Goal: Task Accomplishment & Management: Use online tool/utility

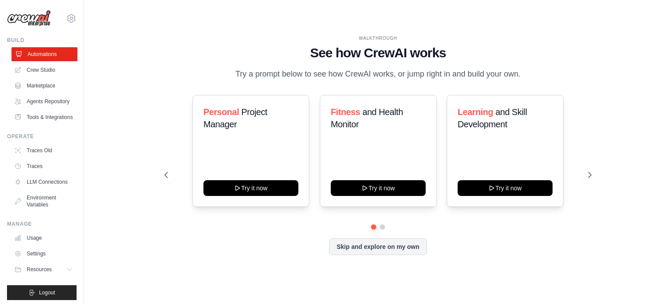
click at [44, 51] on link "Automations" at bounding box center [44, 54] width 66 height 14
click at [382, 247] on button "Skip and explore on my own" at bounding box center [378, 246] width 98 height 17
click at [392, 246] on button "Skip and explore on my own" at bounding box center [378, 246] width 98 height 17
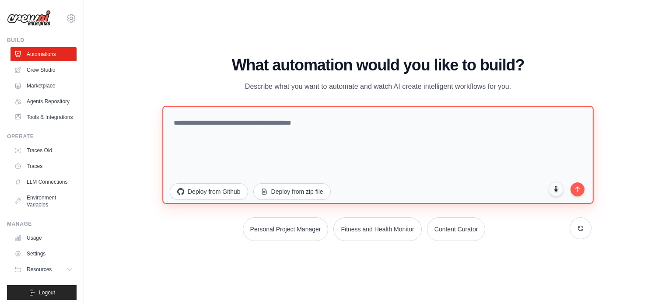
click at [326, 121] on textarea at bounding box center [378, 155] width 432 height 98
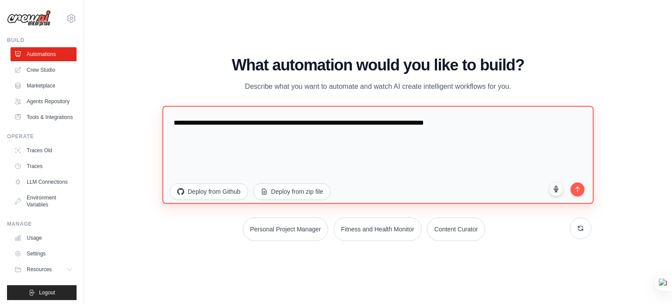
click at [326, 124] on textarea "**********" at bounding box center [378, 155] width 432 height 98
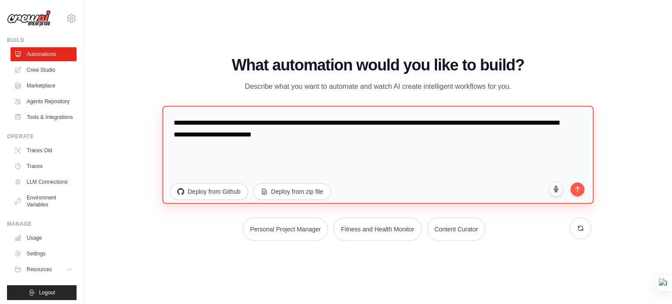
click at [373, 139] on textarea "**********" at bounding box center [378, 155] width 432 height 98
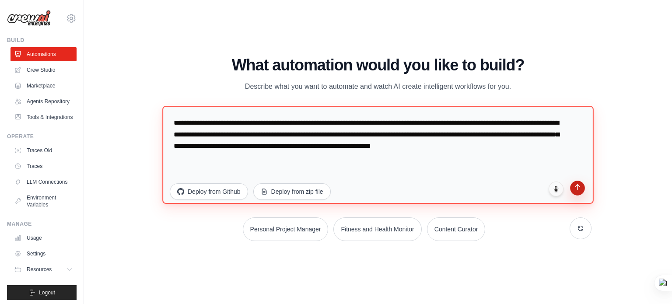
type textarea "**********"
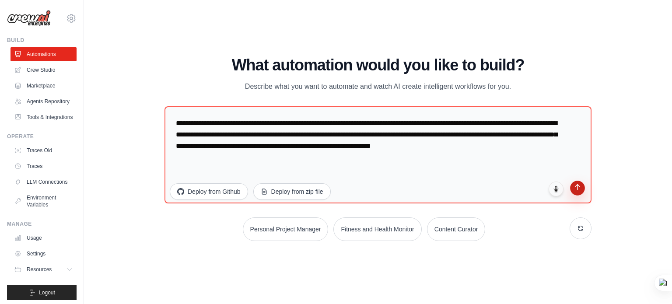
click at [580, 185] on icon "submit" at bounding box center [577, 186] width 7 height 7
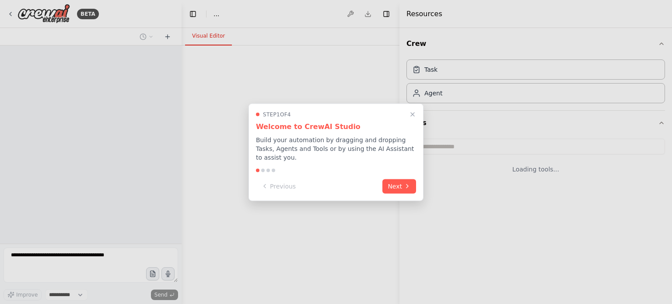
select select "****"
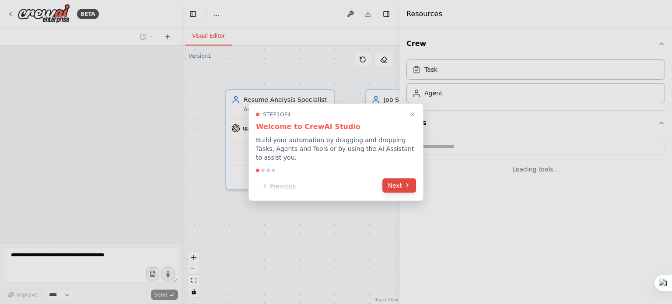
click at [408, 186] on button "Next" at bounding box center [400, 185] width 34 height 14
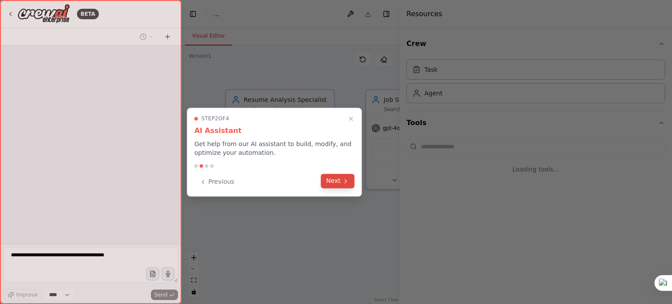
click at [348, 185] on button "Next" at bounding box center [338, 181] width 34 height 14
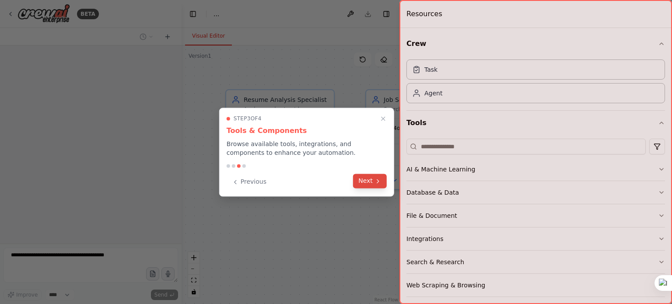
click at [362, 183] on button "Next" at bounding box center [370, 181] width 34 height 14
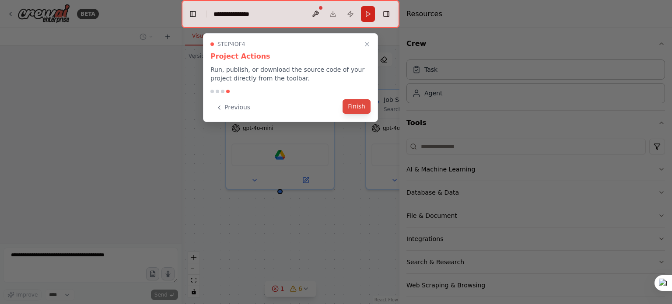
click at [362, 106] on button "Finish" at bounding box center [357, 106] width 28 height 14
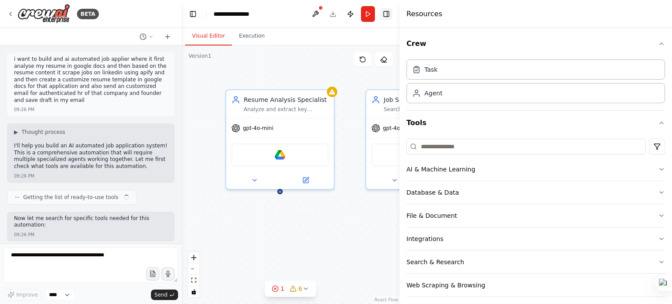
scroll to position [514, 0]
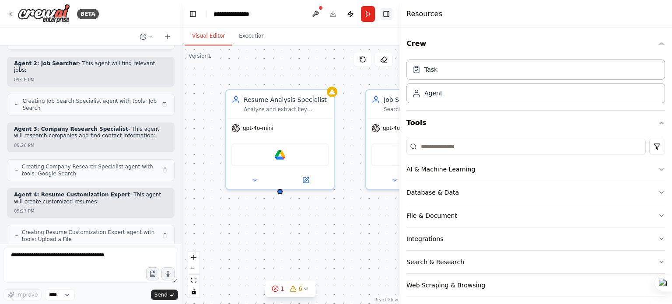
click at [391, 14] on button "Toggle Right Sidebar" at bounding box center [386, 14] width 12 height 12
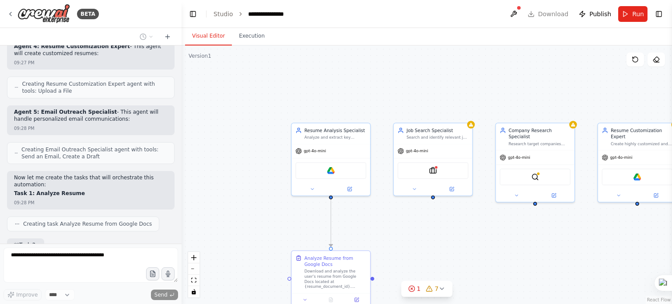
scroll to position [714, 0]
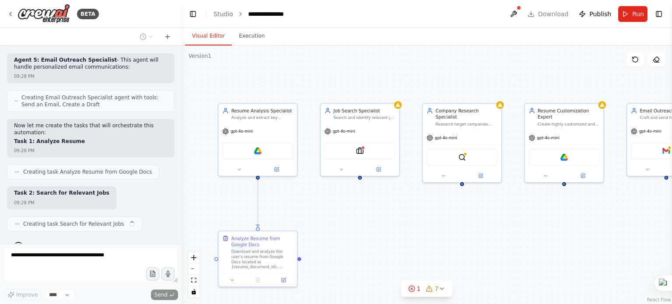
drag, startPoint x: 541, startPoint y: 236, endPoint x: 421, endPoint y: 201, distance: 125.0
click at [421, 201] on div ".deletable-edge-delete-btn { width: 20px; height: 20px; border: 0px solid #ffff…" at bounding box center [427, 175] width 491 height 259
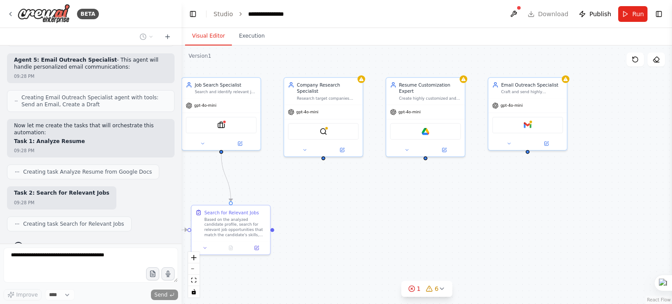
drag, startPoint x: 433, startPoint y: 189, endPoint x: 318, endPoint y: 178, distance: 114.8
click at [318, 178] on div ".deletable-edge-delete-btn { width: 20px; height: 20px; border: 0px solid #ffff…" at bounding box center [427, 175] width 491 height 259
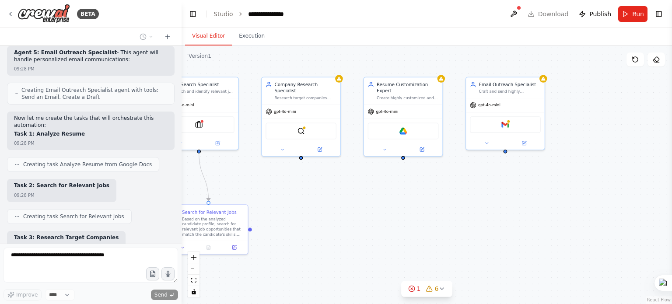
scroll to position [766, 0]
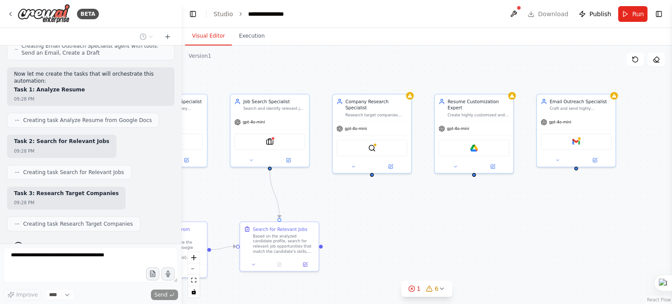
drag, startPoint x: 328, startPoint y: 178, endPoint x: 399, endPoint y: 195, distance: 72.9
click at [399, 195] on div ".deletable-edge-delete-btn { width: 20px; height: 20px; border: 0px solid #ffff…" at bounding box center [427, 175] width 491 height 259
click at [444, 286] on icon at bounding box center [442, 288] width 7 height 7
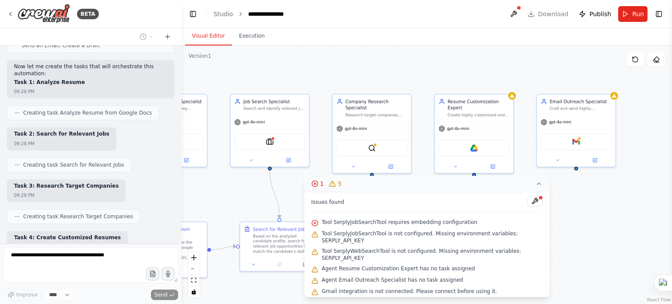
scroll to position [818, 0]
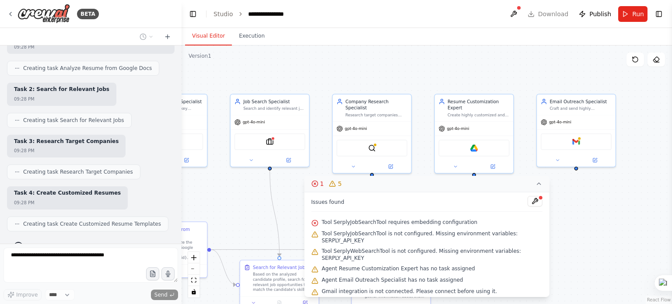
click at [625, 250] on div ".deletable-edge-delete-btn { width: 20px; height: 20px; border: 0px solid #ffff…" at bounding box center [427, 175] width 491 height 259
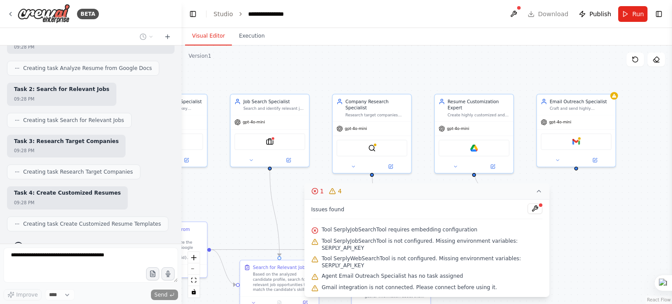
click at [531, 200] on button "1 4" at bounding box center [427, 191] width 246 height 16
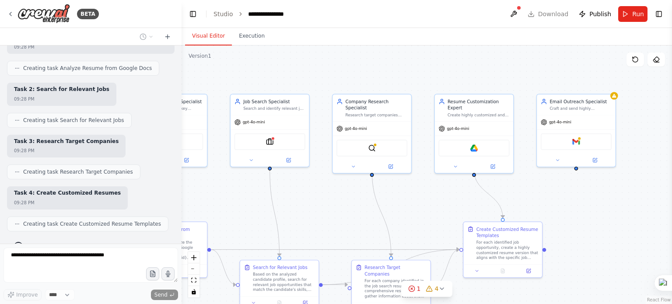
click at [612, 220] on div ".deletable-edge-delete-btn { width: 20px; height: 20px; border: 0px solid #ffff…" at bounding box center [427, 175] width 491 height 259
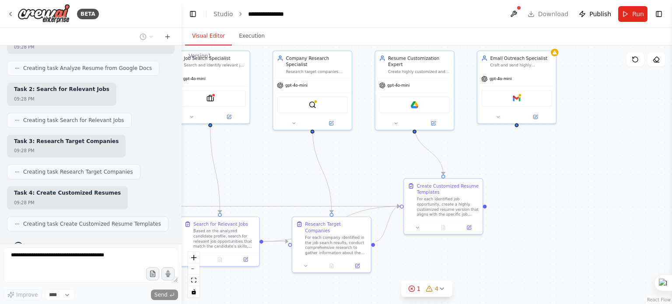
drag, startPoint x: 612, startPoint y: 220, endPoint x: 583, endPoint y: 164, distance: 63.2
click at [583, 164] on div ".deletable-edge-delete-btn { width: 20px; height: 20px; border: 0px solid #ffff…" at bounding box center [427, 175] width 491 height 259
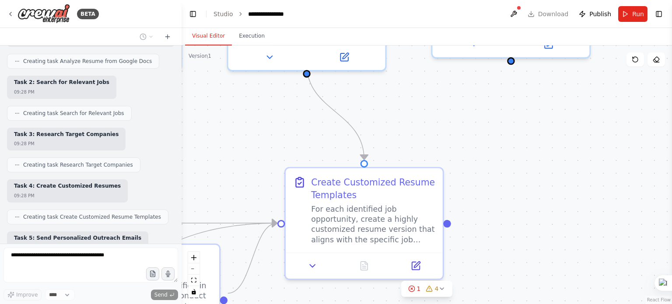
scroll to position [869, 0]
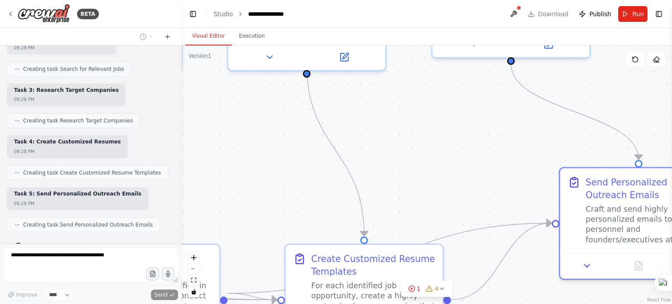
click at [669, 204] on div "BETA i want to build and ai automated job applier where it first analyse my res…" at bounding box center [336, 152] width 672 height 304
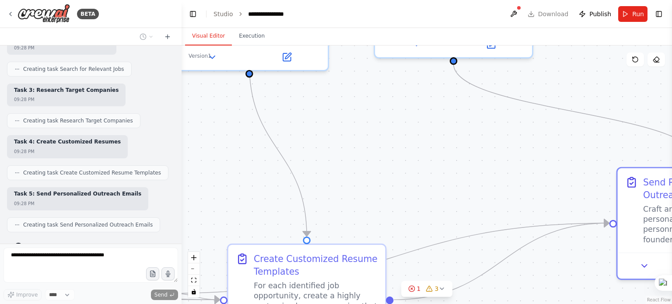
drag, startPoint x: 585, startPoint y: 204, endPoint x: 550, endPoint y: 200, distance: 35.7
click at [549, 201] on div ".deletable-edge-delete-btn { width: 20px; height: 20px; border: 0px solid #ffff…" at bounding box center [427, 175] width 491 height 259
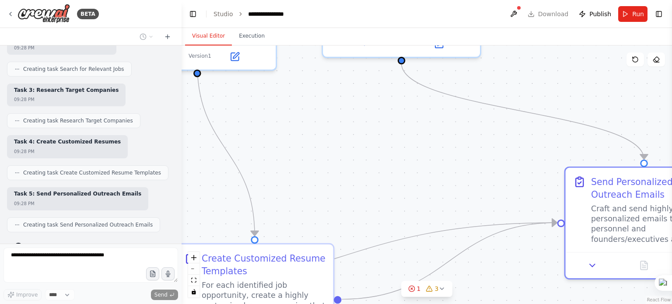
click at [454, 167] on div ".deletable-edge-delete-btn { width: 20px; height: 20px; border: 0px solid #ffff…" at bounding box center [427, 175] width 491 height 259
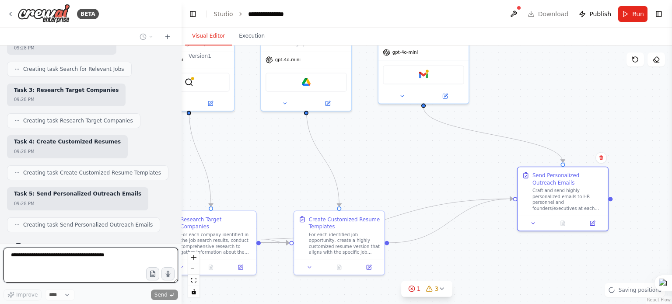
scroll to position [876, 0]
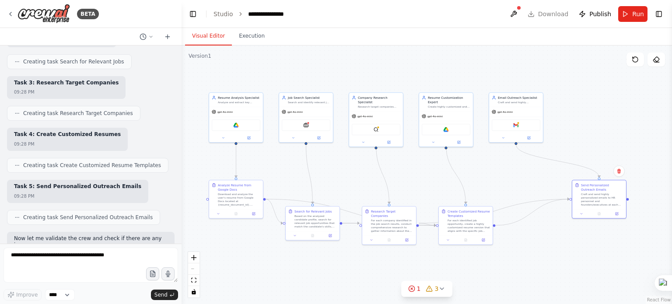
drag, startPoint x: 440, startPoint y: 167, endPoint x: 517, endPoint y: 180, distance: 78.2
click at [517, 180] on div ".deletable-edge-delete-btn { width: 20px; height: 20px; border: 0px solid #ffff…" at bounding box center [427, 175] width 491 height 259
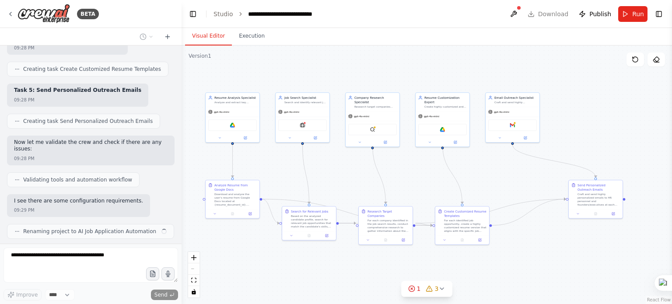
scroll to position [979, 0]
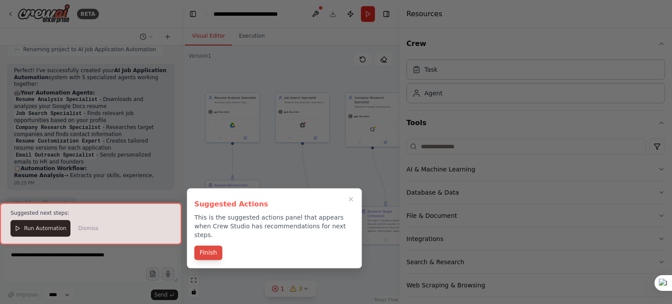
click at [208, 246] on button "Finish" at bounding box center [208, 253] width 28 height 14
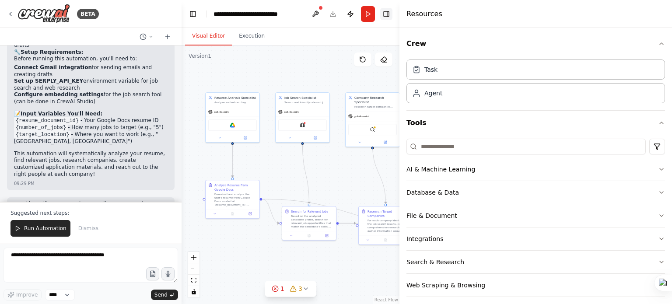
scroll to position [1361, 0]
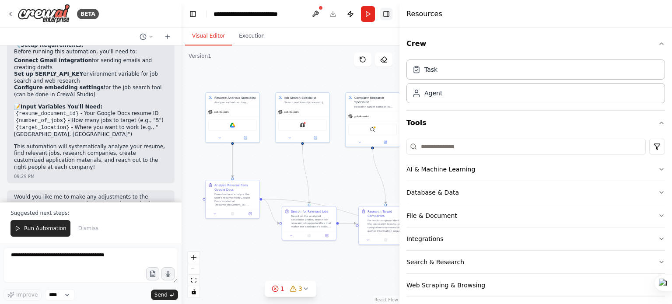
click at [384, 14] on button "Toggle Right Sidebar" at bounding box center [386, 14] width 12 height 12
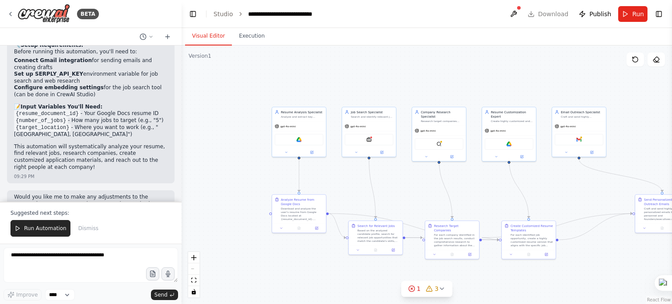
drag, startPoint x: 270, startPoint y: 173, endPoint x: 350, endPoint y: 190, distance: 82.3
click at [350, 190] on div ".deletable-edge-delete-btn { width: 20px; height: 20px; border: 0px solid #ffff…" at bounding box center [427, 175] width 491 height 259
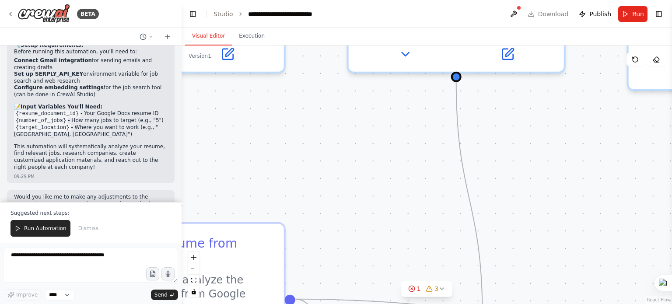
click at [303, 169] on div ".deletable-edge-delete-btn { width: 20px; height: 20px; border: 0px solid #ffff…" at bounding box center [427, 175] width 491 height 259
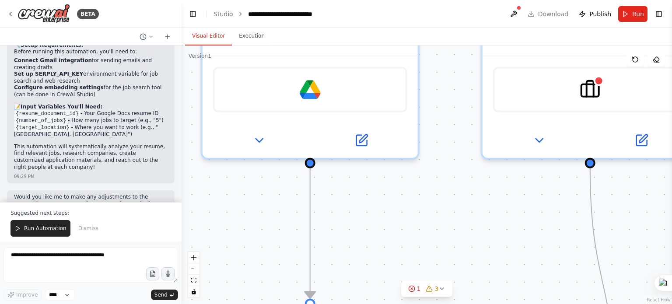
drag, startPoint x: 347, startPoint y: 197, endPoint x: 443, endPoint y: 249, distance: 109.7
click at [453, 259] on div ".deletable-edge-delete-btn { width: 20px; height: 20px; border: 0px solid #ffff…" at bounding box center [427, 175] width 491 height 259
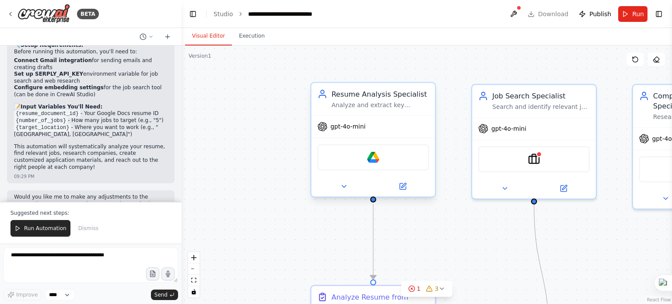
click at [385, 161] on div "Google Drive" at bounding box center [374, 157] width 112 height 26
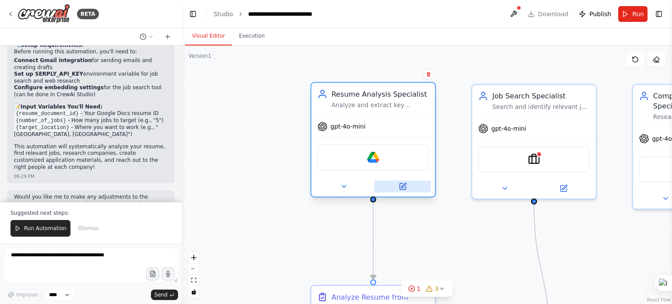
click at [405, 186] on icon at bounding box center [403, 186] width 6 height 6
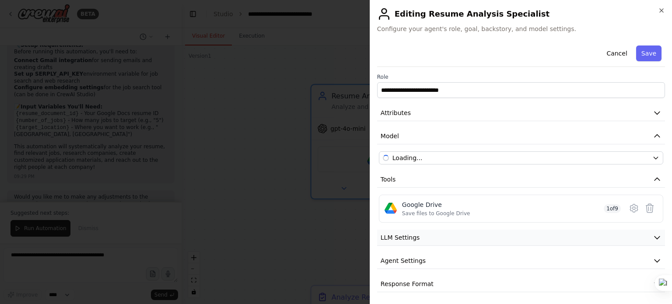
scroll to position [0, 0]
click at [506, 237] on button "LLM Settings" at bounding box center [521, 238] width 288 height 16
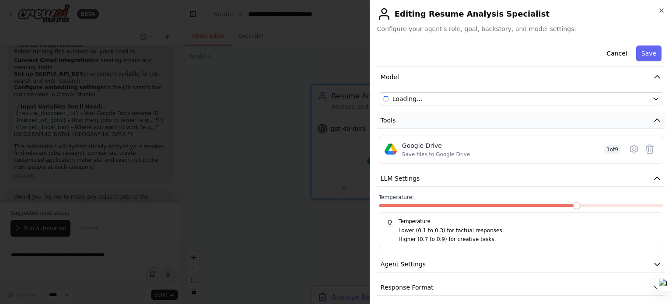
scroll to position [64, 0]
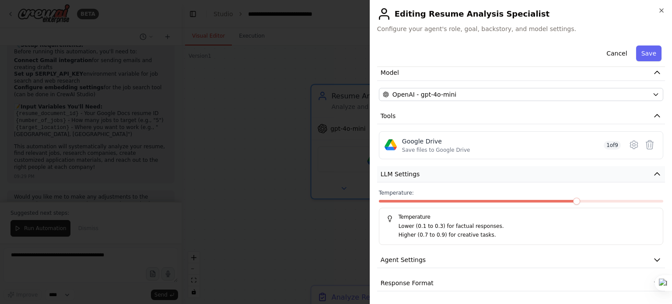
click at [546, 176] on button "LLM Settings" at bounding box center [521, 174] width 288 height 16
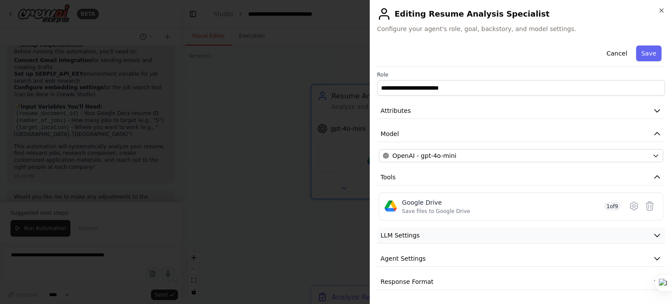
scroll to position [2, 0]
click at [544, 258] on button "Agent Settings" at bounding box center [521, 260] width 288 height 16
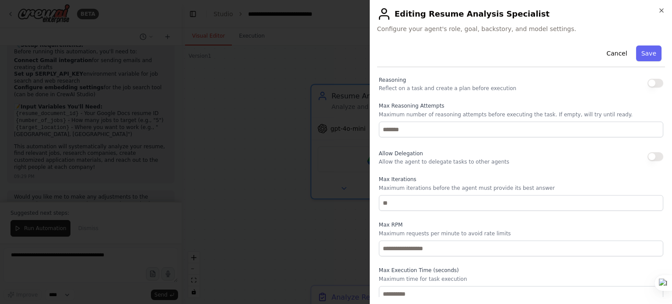
scroll to position [149, 0]
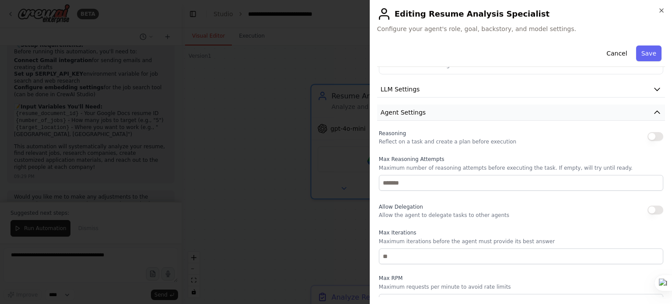
click at [516, 109] on button "Agent Settings" at bounding box center [521, 113] width 288 height 16
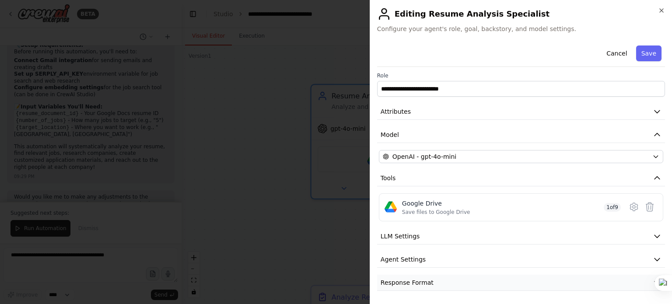
click at [527, 282] on button "Response Format" at bounding box center [521, 283] width 288 height 16
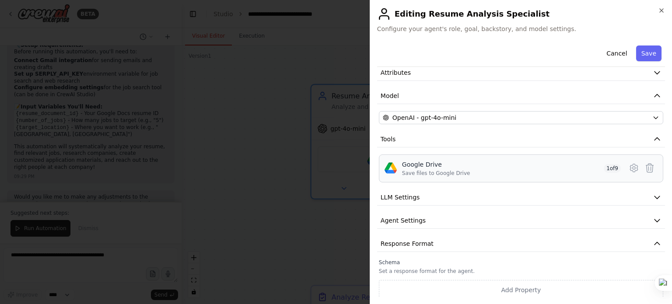
scroll to position [42, 0]
click at [531, 252] on div "**********" at bounding box center [521, 149] width 288 height 299
click at [532, 246] on button "Response Format" at bounding box center [521, 242] width 288 height 16
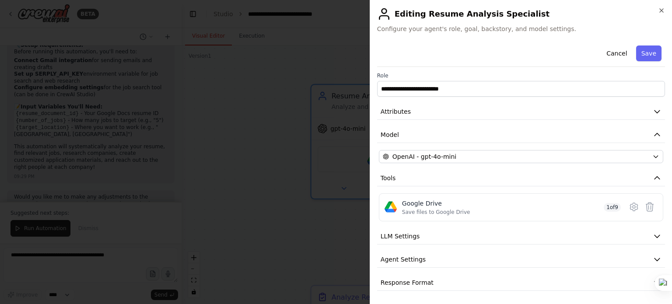
scroll to position [0, 0]
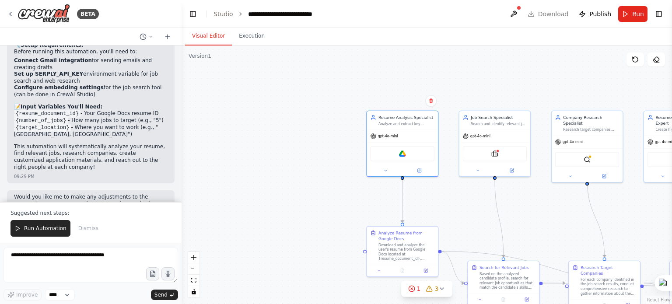
drag, startPoint x: 454, startPoint y: 218, endPoint x: 433, endPoint y: 183, distance: 40.2
click at [433, 183] on div ".deletable-edge-delete-btn { width: 20px; height: 20px; border: 0px solid #ffff…" at bounding box center [427, 175] width 491 height 259
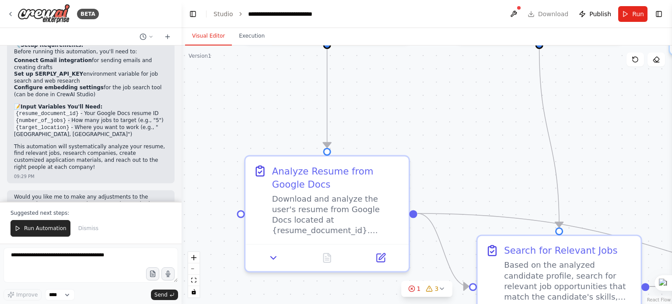
drag, startPoint x: 401, startPoint y: 181, endPoint x: 410, endPoint y: 133, distance: 49.3
click at [410, 133] on div ".deletable-edge-delete-btn { width: 20px; height: 20px; border: 0px solid #ffff…" at bounding box center [427, 175] width 491 height 259
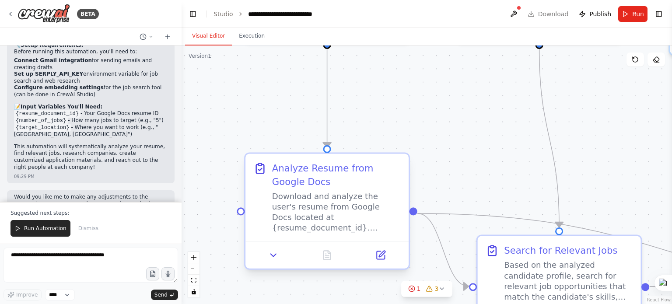
click at [368, 211] on div "Download and analyze the user's resume from Google Docs located at {resume_docu…" at bounding box center [336, 212] width 129 height 42
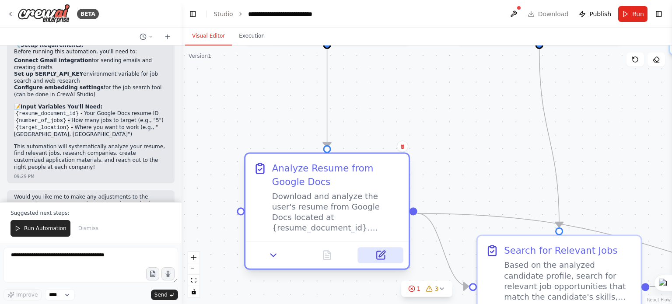
click at [380, 261] on button at bounding box center [381, 255] width 46 height 16
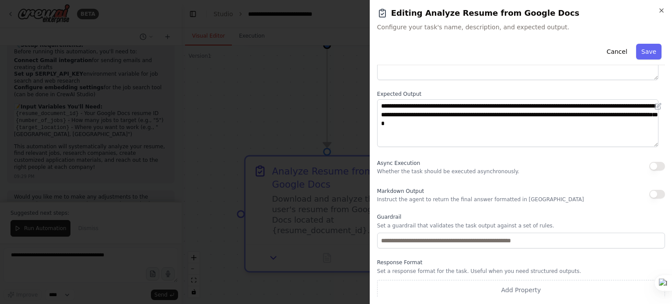
scroll to position [90, 0]
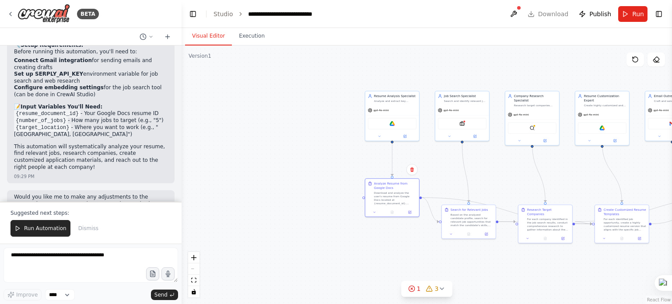
drag, startPoint x: 584, startPoint y: 124, endPoint x: 452, endPoint y: 195, distance: 150.0
click at [452, 195] on div ".deletable-edge-delete-btn { width: 20px; height: 20px; border: 0px solid #ffff…" at bounding box center [427, 175] width 491 height 259
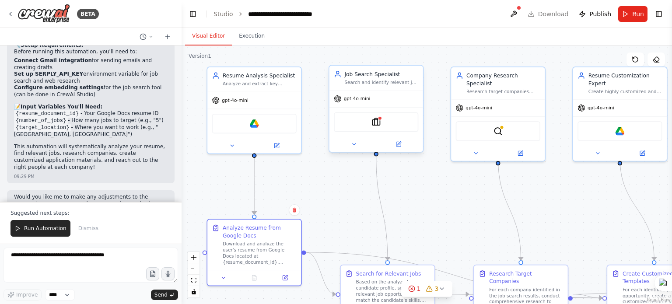
click at [367, 127] on div "SerplyJobSearchTool" at bounding box center [376, 122] width 84 height 20
click at [405, 154] on div ".deletable-edge-delete-btn { width: 20px; height: 20px; border: 0px solid #ffff…" at bounding box center [427, 175] width 491 height 259
click at [354, 145] on icon at bounding box center [354, 144] width 6 height 6
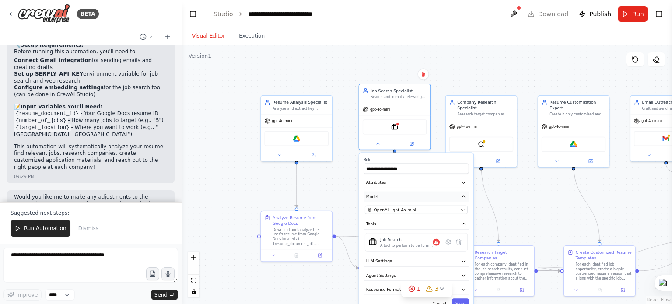
drag, startPoint x: 433, startPoint y: 207, endPoint x: 437, endPoint y: 193, distance: 14.0
click at [437, 193] on button "Model" at bounding box center [416, 197] width 105 height 11
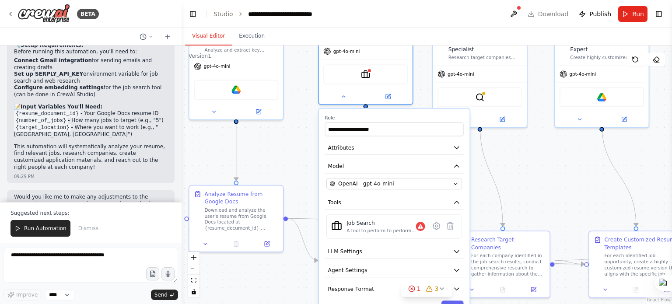
drag, startPoint x: 522, startPoint y: 207, endPoint x: 524, endPoint y: 177, distance: 29.9
click at [524, 177] on div ".deletable-edge-delete-btn { width: 20px; height: 20px; border: 0px solid #ffff…" at bounding box center [427, 175] width 491 height 259
click at [500, 175] on div ".deletable-edge-delete-btn { width: 20px; height: 20px; border: 0px solid #ffff…" at bounding box center [427, 175] width 491 height 259
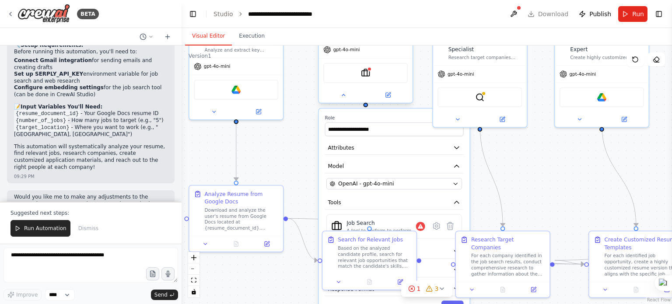
click at [348, 101] on div at bounding box center [366, 95] width 94 height 15
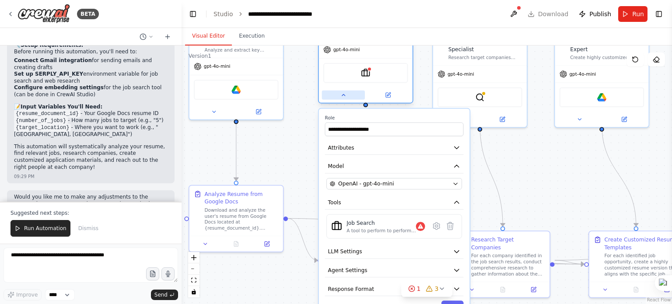
click at [340, 93] on button at bounding box center [343, 95] width 43 height 9
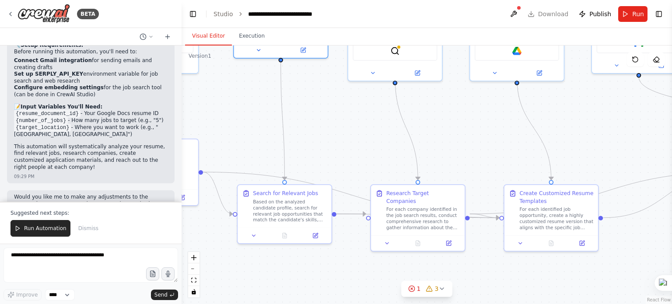
drag, startPoint x: 435, startPoint y: 162, endPoint x: 350, endPoint y: 116, distance: 96.8
click at [350, 116] on div ".deletable-edge-delete-btn { width: 20px; height: 20px; border: 0px solid #ffff…" at bounding box center [427, 175] width 491 height 259
click at [39, 232] on span "Run Automation" at bounding box center [45, 228] width 42 height 7
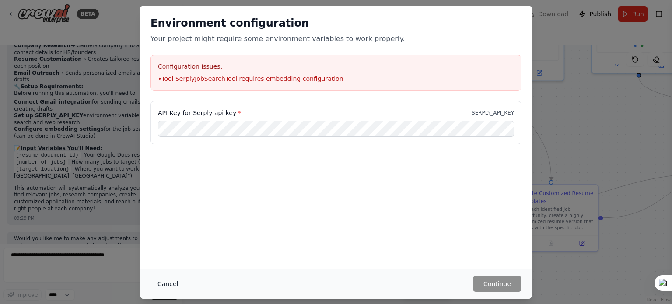
drag, startPoint x: 150, startPoint y: 281, endPoint x: 163, endPoint y: 281, distance: 12.7
click at [151, 281] on div "Cancel Continue" at bounding box center [336, 284] width 392 height 30
drag, startPoint x: 163, startPoint y: 281, endPoint x: 208, endPoint y: 278, distance: 45.7
click at [163, 281] on button "Cancel" at bounding box center [168, 284] width 35 height 16
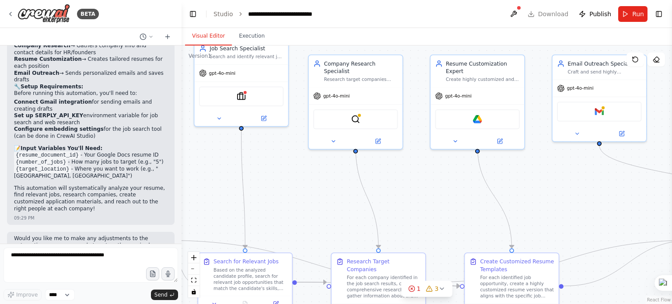
drag, startPoint x: 475, startPoint y: 192, endPoint x: 433, endPoint y: 253, distance: 73.5
click at [433, 253] on div ".deletable-edge-delete-btn { width: 20px; height: 20px; border: 0px solid #ffff…" at bounding box center [427, 175] width 491 height 259
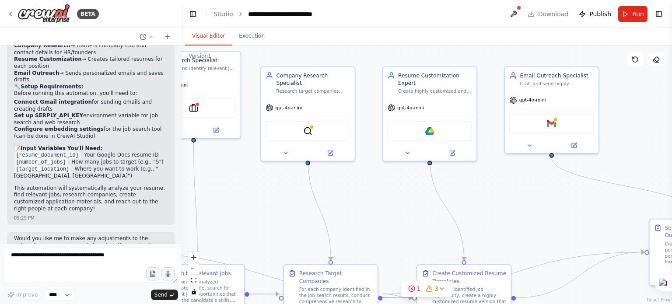
drag, startPoint x: 429, startPoint y: 206, endPoint x: 334, endPoint y: 204, distance: 95.0
click at [334, 204] on div ".deletable-edge-delete-btn { width: 20px; height: 20px; border: 0px solid #ffff…" at bounding box center [427, 175] width 491 height 259
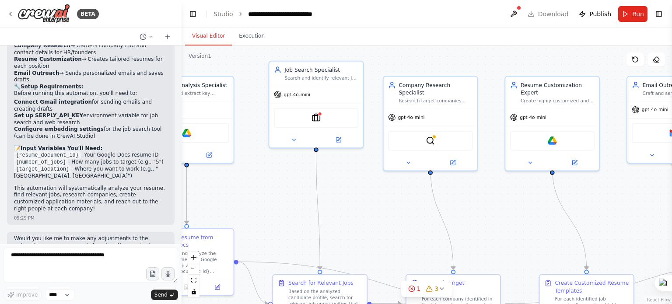
drag, startPoint x: 490, startPoint y: 208, endPoint x: 621, endPoint y: 217, distance: 131.2
click at [621, 216] on div ".deletable-edge-delete-btn { width: 20px; height: 20px; border: 0px solid #ffff…" at bounding box center [427, 175] width 491 height 259
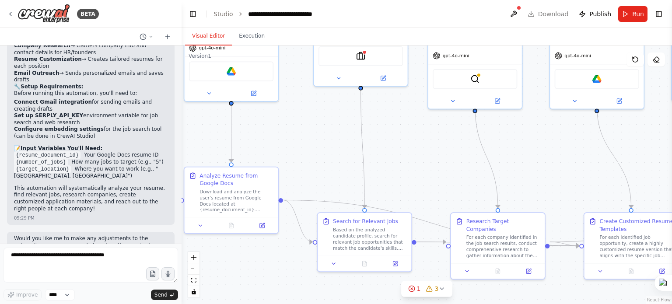
drag, startPoint x: 403, startPoint y: 227, endPoint x: 445, endPoint y: 155, distance: 83.0
click at [445, 155] on div ".deletable-edge-delete-btn { width: 20px; height: 20px; border: 0px solid #ffff…" at bounding box center [427, 175] width 491 height 259
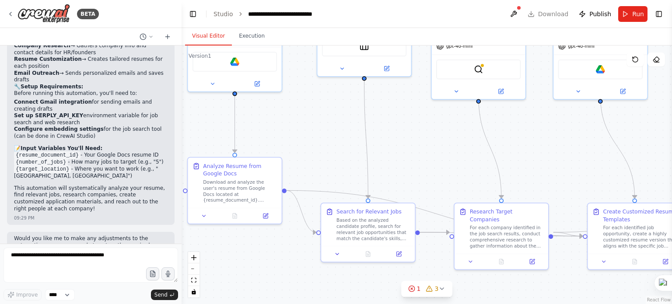
drag, startPoint x: 447, startPoint y: 155, endPoint x: 397, endPoint y: 180, distance: 55.8
click at [408, 172] on div ".deletable-edge-delete-btn { width: 20px; height: 20px; border: 0px solid #ffff…" at bounding box center [427, 175] width 491 height 259
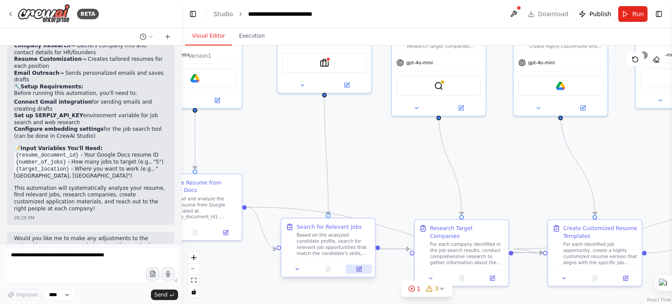
click at [359, 271] on icon at bounding box center [359, 269] width 4 height 4
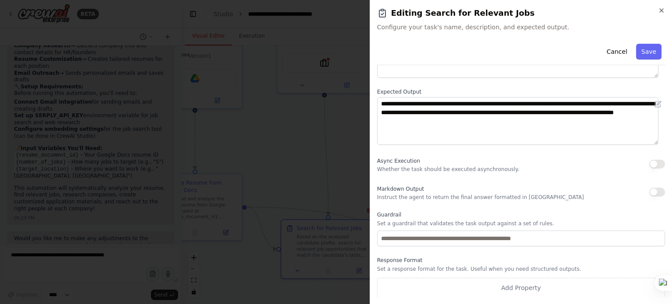
scroll to position [90, 0]
click at [665, 11] on icon "button" at bounding box center [661, 10] width 7 height 7
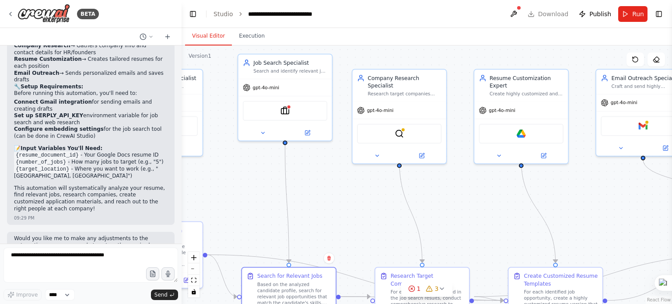
drag, startPoint x: 516, startPoint y: 162, endPoint x: 449, endPoint y: 191, distance: 72.8
click at [481, 193] on div ".deletable-edge-delete-btn { width: 20px; height: 20px; border: 0px solid #ffff…" at bounding box center [427, 175] width 491 height 259
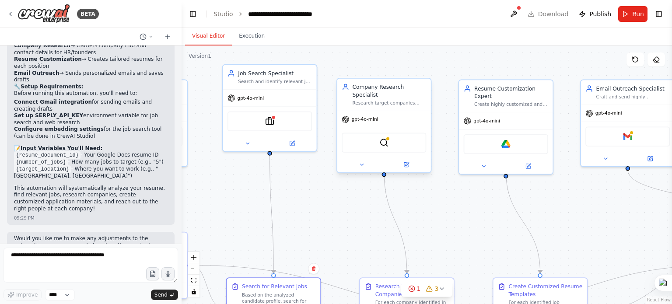
click at [398, 144] on div "SerplyWebSearchTool" at bounding box center [384, 143] width 84 height 20
click at [413, 160] on button at bounding box center [406, 164] width 43 height 9
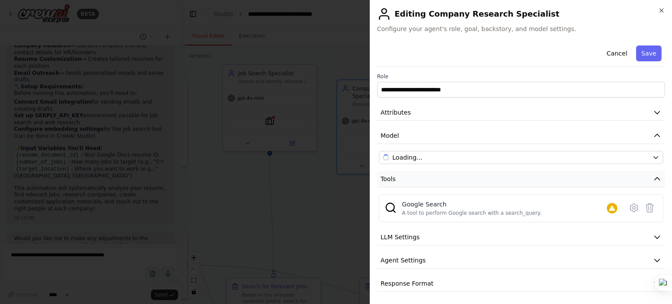
scroll to position [2, 0]
click at [580, 171] on button "Tools" at bounding box center [521, 178] width 288 height 16
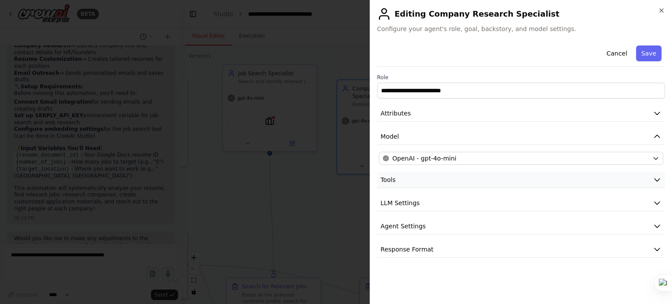
click at [580, 178] on button "Tools" at bounding box center [521, 180] width 288 height 16
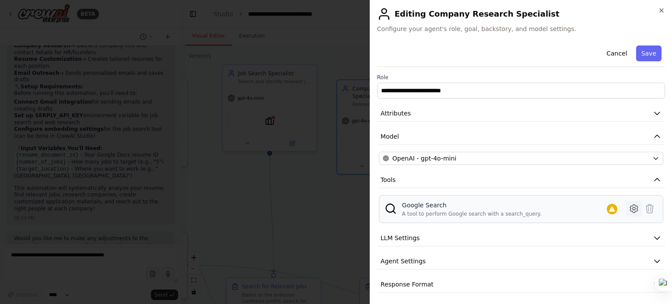
click at [629, 207] on icon at bounding box center [634, 209] width 11 height 11
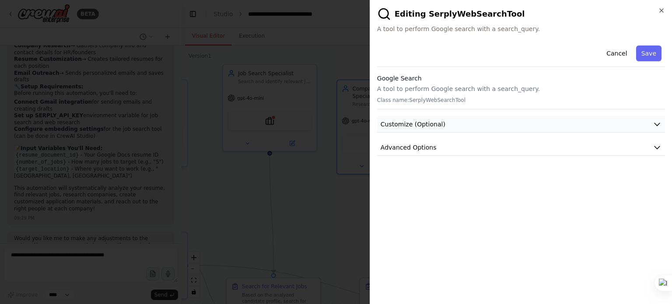
click at [533, 124] on button "Customize (Optional)" at bounding box center [521, 124] width 288 height 16
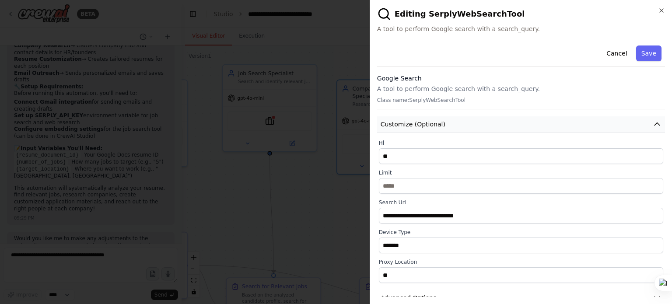
click at [533, 124] on button "Customize (Optional)" at bounding box center [521, 124] width 288 height 16
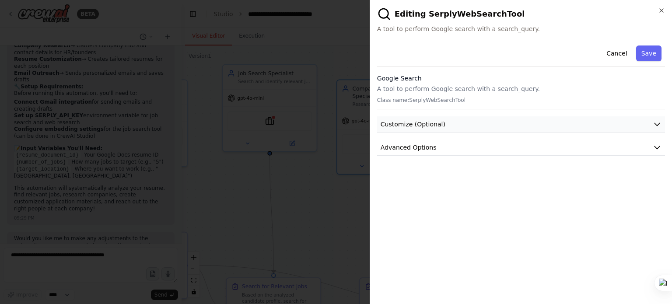
click at [533, 124] on button "Customize (Optional)" at bounding box center [521, 124] width 288 height 16
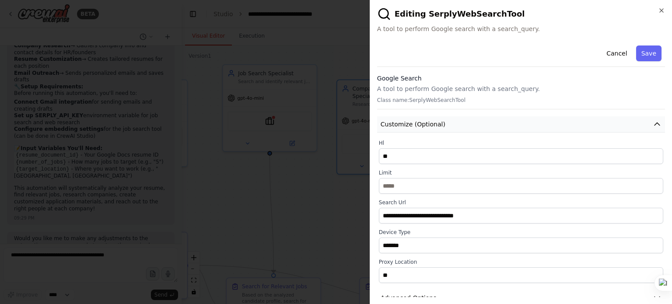
click at [590, 124] on button "Customize (Optional)" at bounding box center [521, 124] width 288 height 16
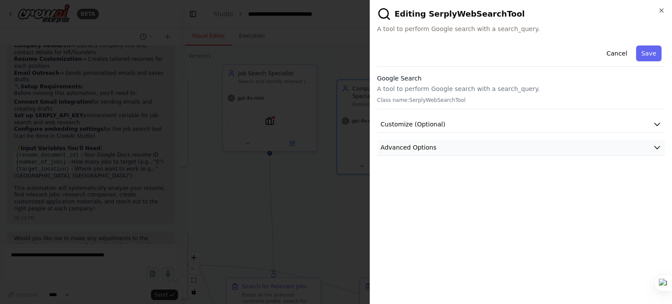
click at [525, 148] on button "Advanced Options" at bounding box center [521, 148] width 288 height 16
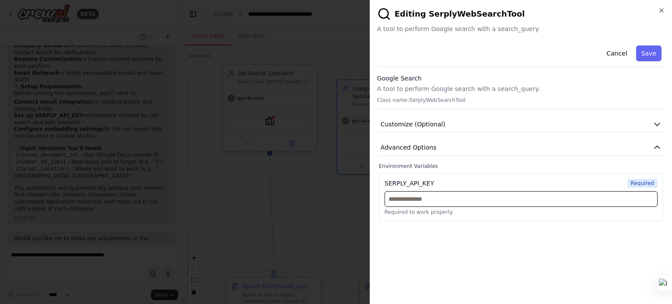
click at [469, 205] on input "text" at bounding box center [521, 199] width 273 height 16
click at [665, 7] on div "**********" at bounding box center [521, 152] width 303 height 304
click at [664, 7] on icon "button" at bounding box center [661, 10] width 7 height 7
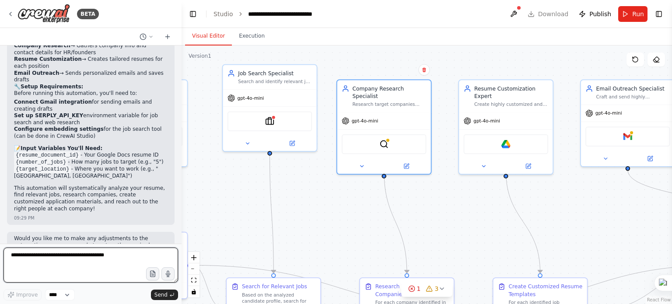
click at [76, 260] on textarea at bounding box center [91, 265] width 175 height 35
type textarea "**********"
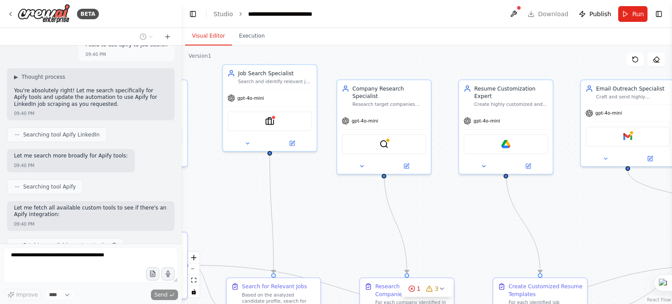
scroll to position [1563, 0]
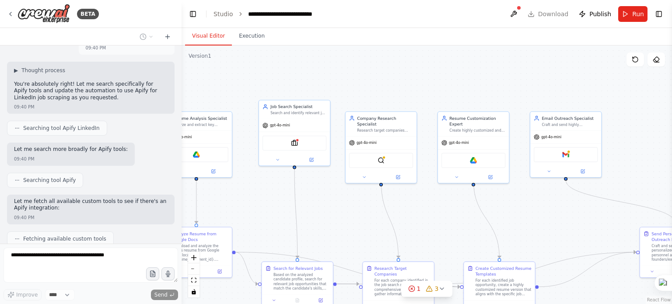
click at [336, 213] on div ".deletable-edge-delete-btn { width: 20px; height: 20px; border: 0px solid #ffff…" at bounding box center [427, 175] width 491 height 259
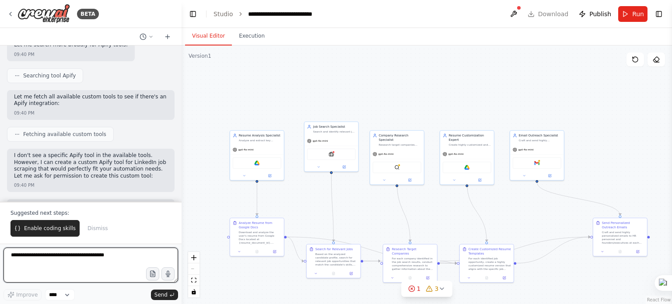
scroll to position [1755, 0]
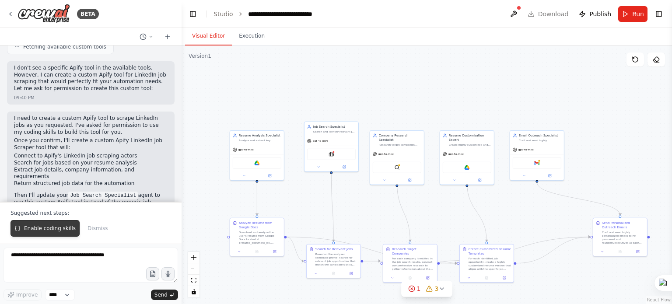
click at [52, 229] on span "Enable coding skills" at bounding box center [50, 228] width 52 height 7
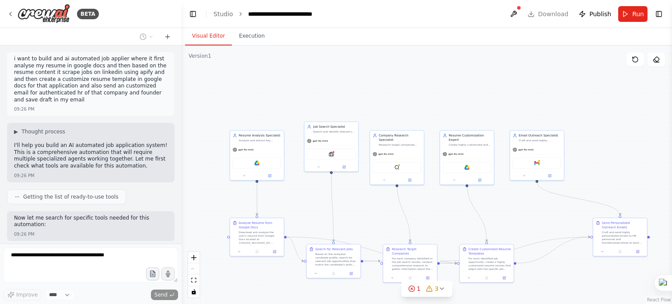
scroll to position [0, 0]
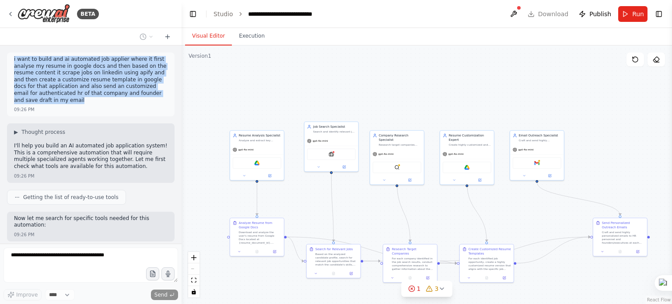
drag, startPoint x: 12, startPoint y: 60, endPoint x: 55, endPoint y: 104, distance: 61.3
click at [55, 104] on div "i want to build and ai automated job applier where it first analyse my resume i…" at bounding box center [91, 85] width 168 height 64
copy p "i want to build and ai automated job applier where it first analyse my resume i…"
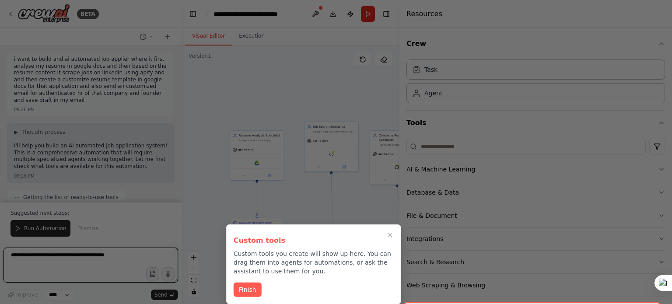
scroll to position [2746, 0]
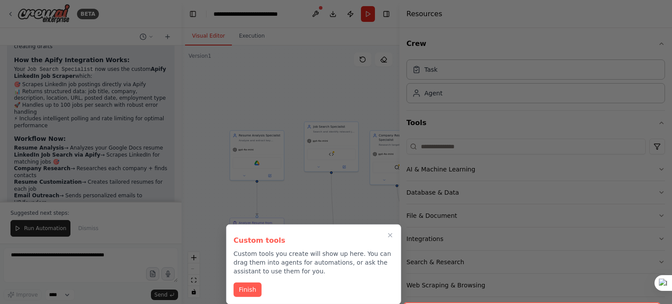
click at [233, 160] on div at bounding box center [336, 152] width 672 height 304
click at [246, 289] on button "Finish" at bounding box center [248, 289] width 28 height 14
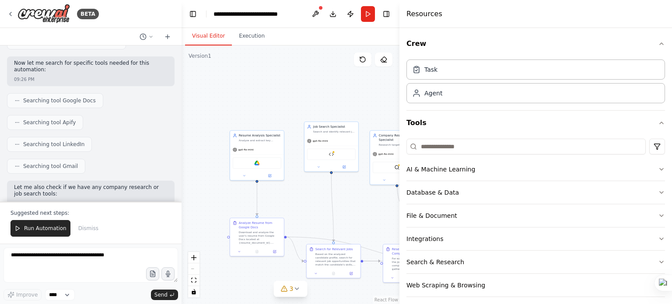
scroll to position [0, 0]
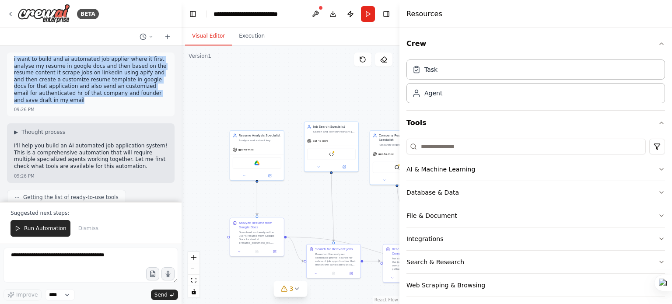
drag, startPoint x: 15, startPoint y: 59, endPoint x: 62, endPoint y: 105, distance: 65.9
click at [62, 105] on div "i want to build and ai automated job applier where it first analyse my resume i…" at bounding box center [91, 85] width 168 height 64
copy p "i want to build and ai automated job applier where it first analyse my resume i…"
